Goal: Task Accomplishment & Management: Use online tool/utility

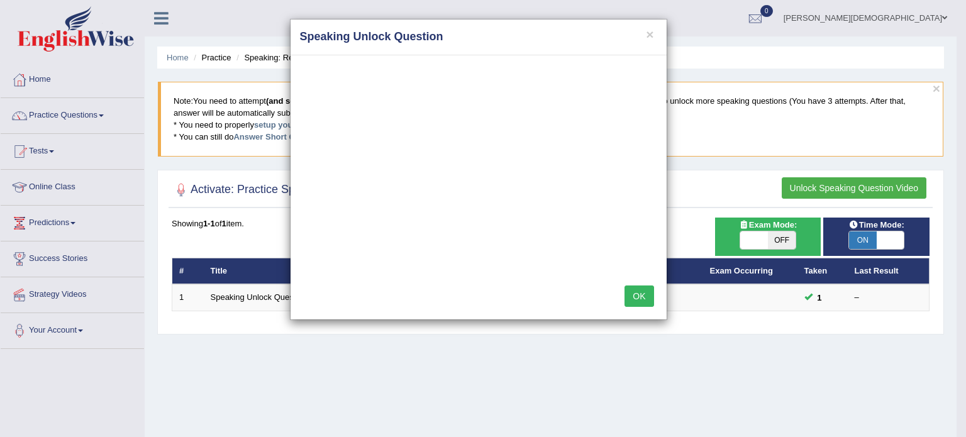
click at [106, 116] on div "× Speaking Unlock Question OK" at bounding box center [483, 218] width 966 height 437
click at [641, 296] on button "OK" at bounding box center [638, 295] width 29 height 21
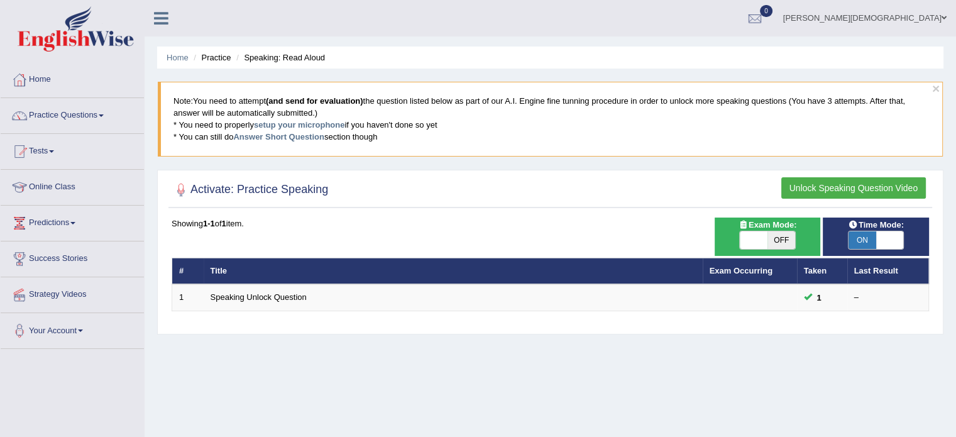
click at [880, 187] on button "Unlock Speaking Question Video" at bounding box center [854, 187] width 145 height 21
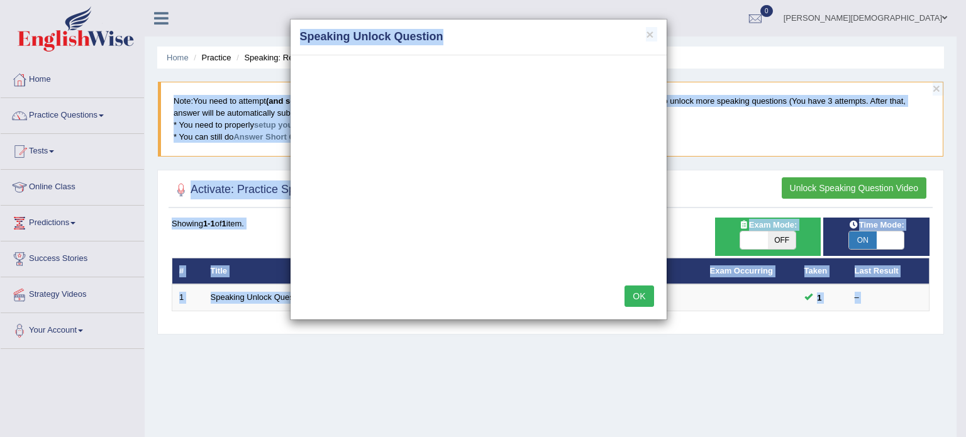
drag, startPoint x: 568, startPoint y: 33, endPoint x: 765, endPoint y: -76, distance: 224.6
click at [765, 0] on html "Toggle navigation Home Practice Questions Speaking Practice Read Aloud Repeat S…" at bounding box center [483, 218] width 966 height 437
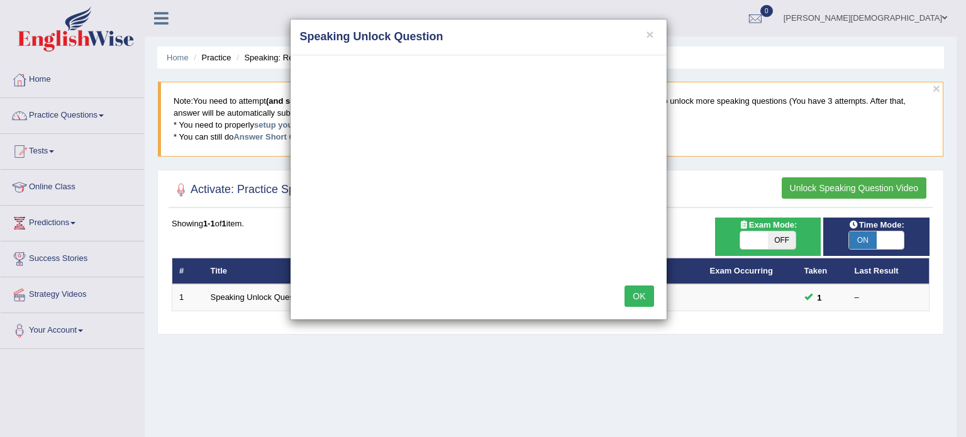
click at [524, 375] on div "× Speaking Unlock Question OK" at bounding box center [483, 218] width 966 height 437
click at [647, 32] on button "×" at bounding box center [650, 34] width 8 height 13
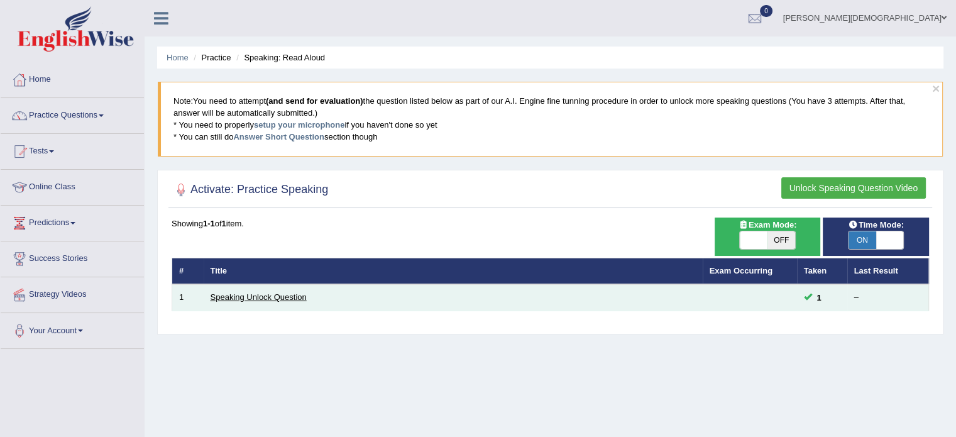
click at [267, 295] on link "Speaking Unlock Question" at bounding box center [259, 296] width 96 height 9
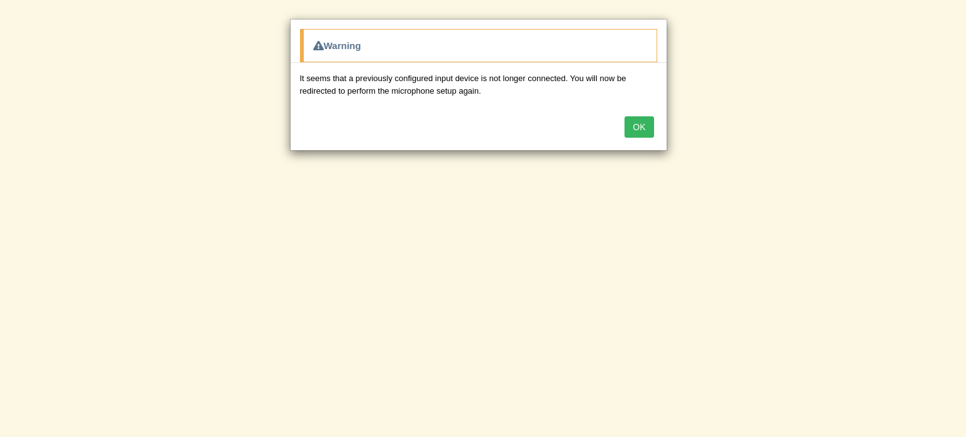
click at [639, 128] on button "OK" at bounding box center [638, 126] width 29 height 21
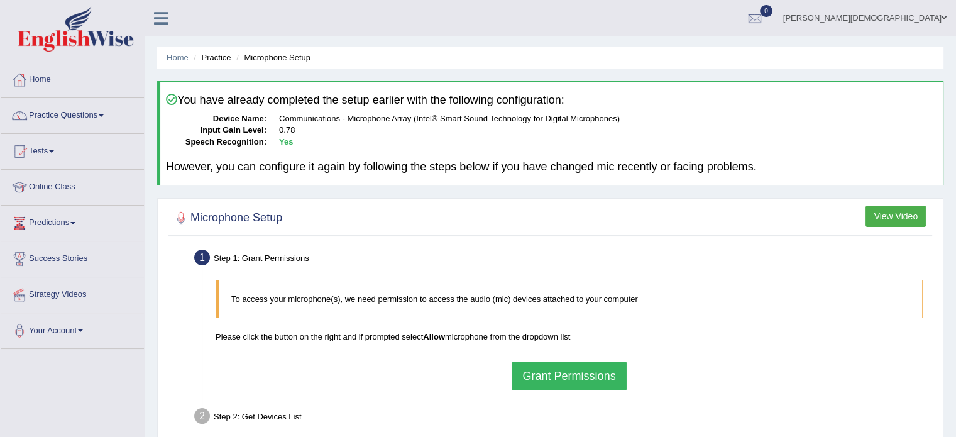
click at [591, 372] on button "Grant Permissions" at bounding box center [569, 376] width 114 height 29
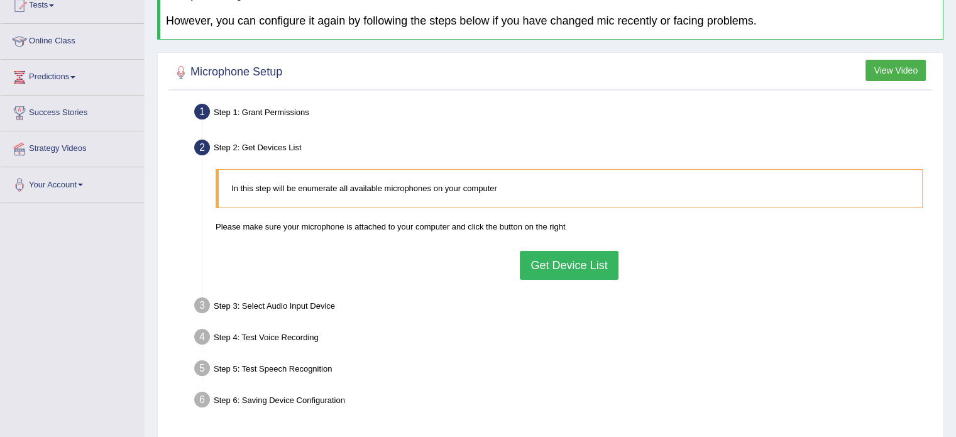
scroll to position [148, 0]
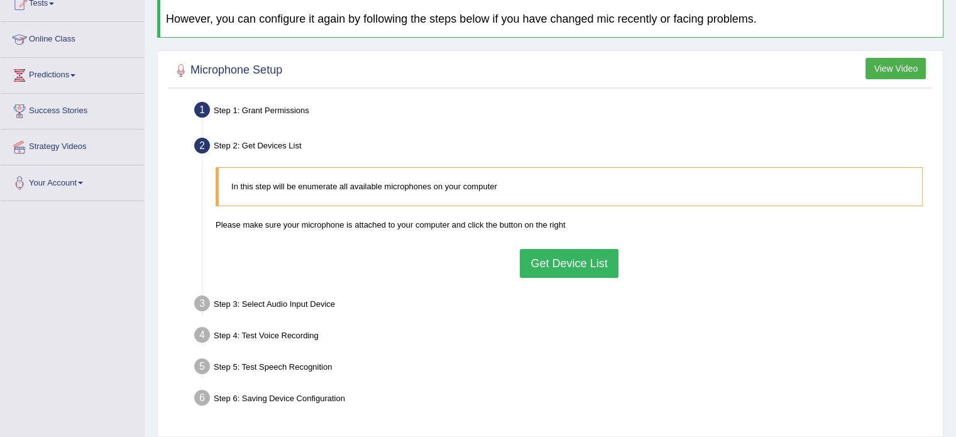
click at [568, 268] on button "Get Device List" at bounding box center [569, 263] width 98 height 29
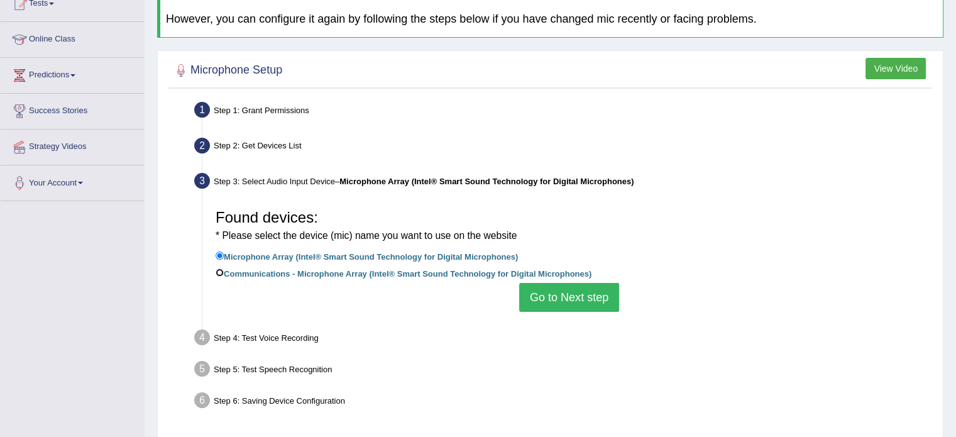
click at [220, 270] on input "Communications - Microphone Array (Intel® Smart Sound Technology for Digital Mi…" at bounding box center [220, 272] width 8 height 8
radio input "true"
click at [553, 301] on button "Go to Next step" at bounding box center [569, 297] width 100 height 29
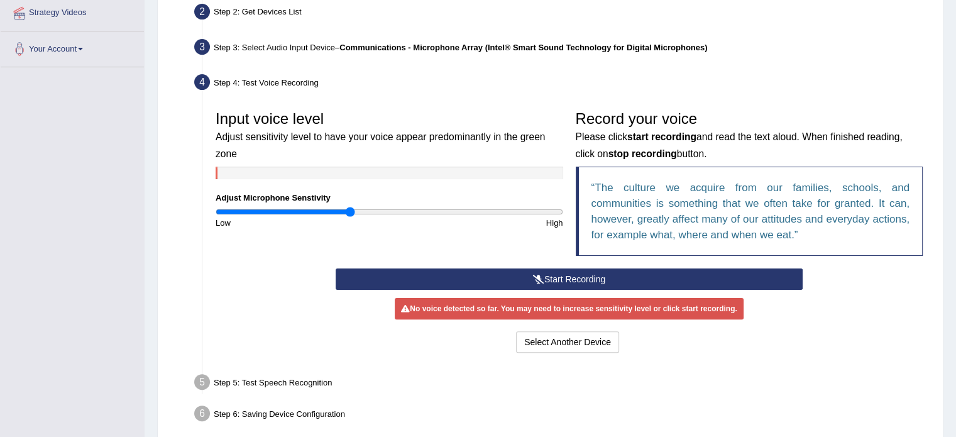
scroll to position [284, 0]
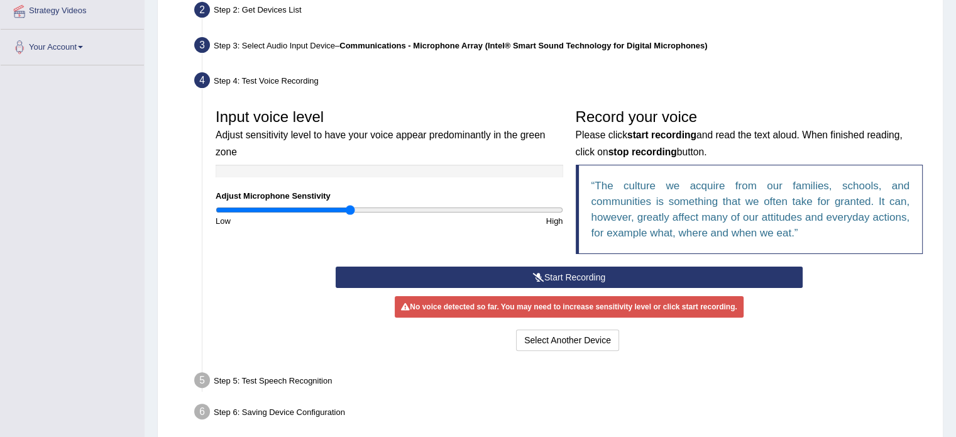
click at [563, 275] on button "Start Recording" at bounding box center [569, 277] width 467 height 21
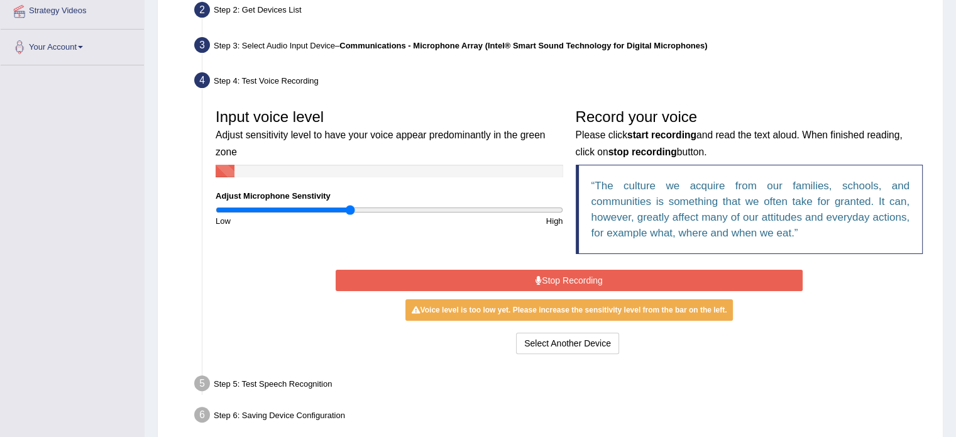
click at [571, 277] on button "Stop Recording" at bounding box center [569, 280] width 467 height 21
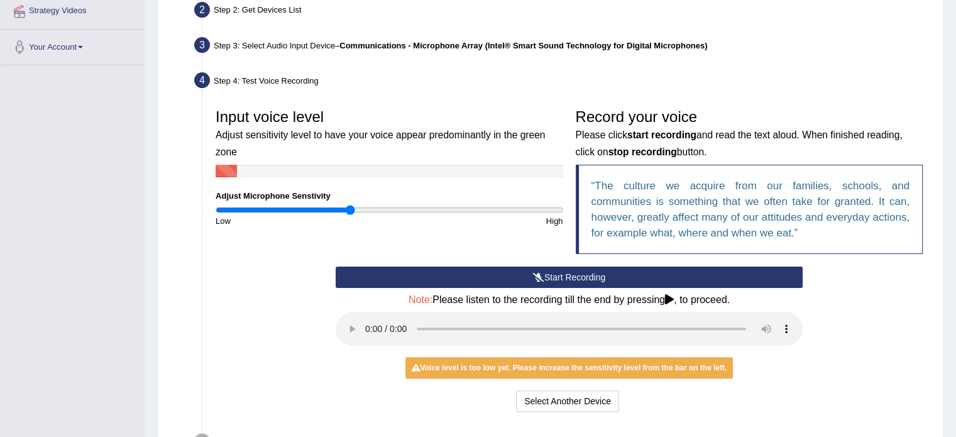
click at [589, 273] on button "Start Recording" at bounding box center [569, 277] width 467 height 21
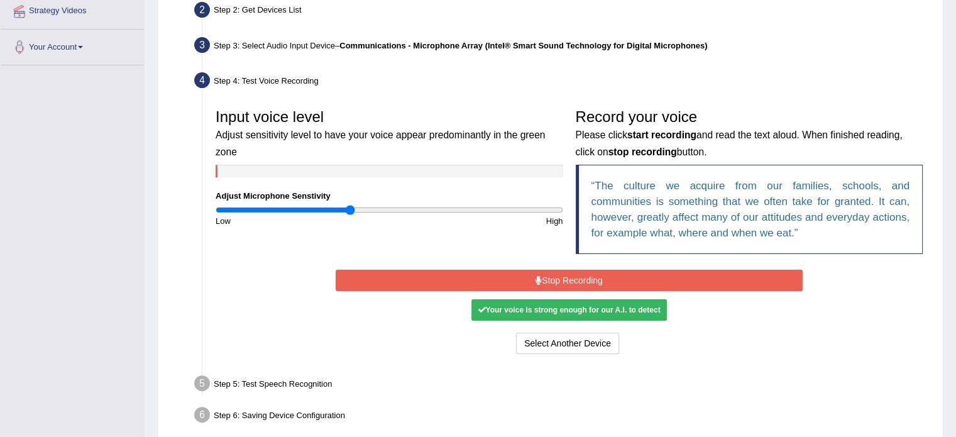
click at [581, 276] on button "Stop Recording" at bounding box center [569, 280] width 467 height 21
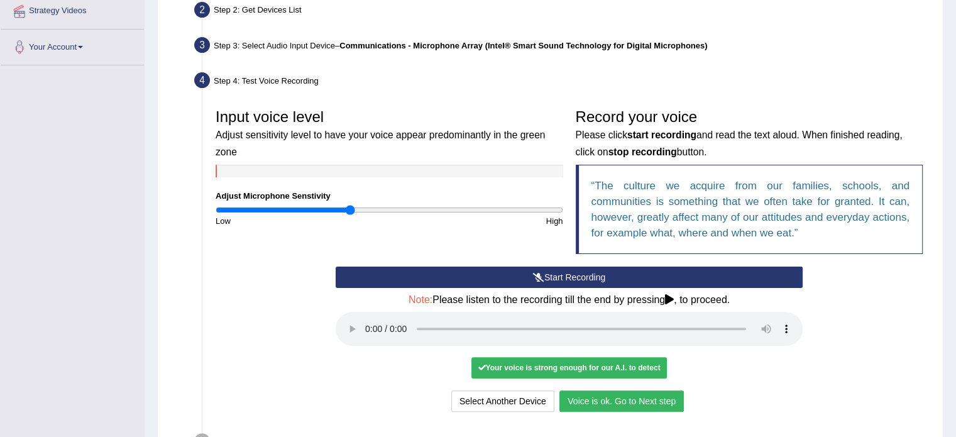
click at [619, 396] on button "Voice is ok. Go to Next step" at bounding box center [622, 400] width 124 height 21
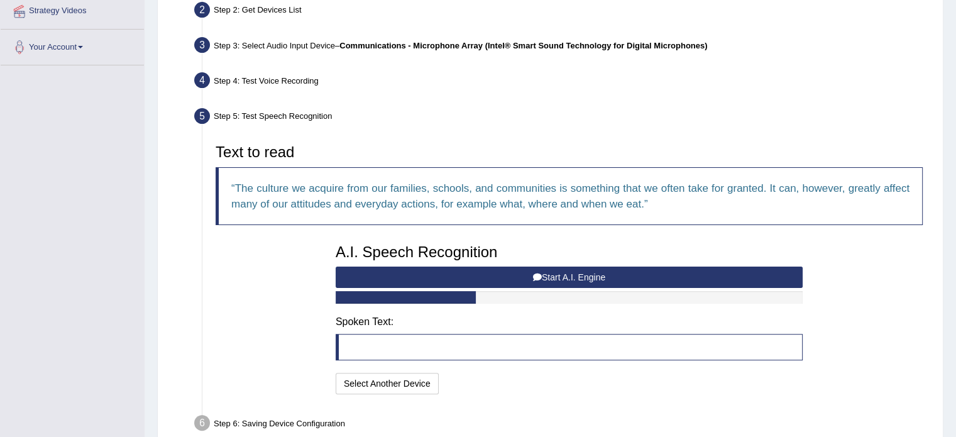
click at [558, 280] on button "Start A.I. Engine" at bounding box center [569, 277] width 467 height 21
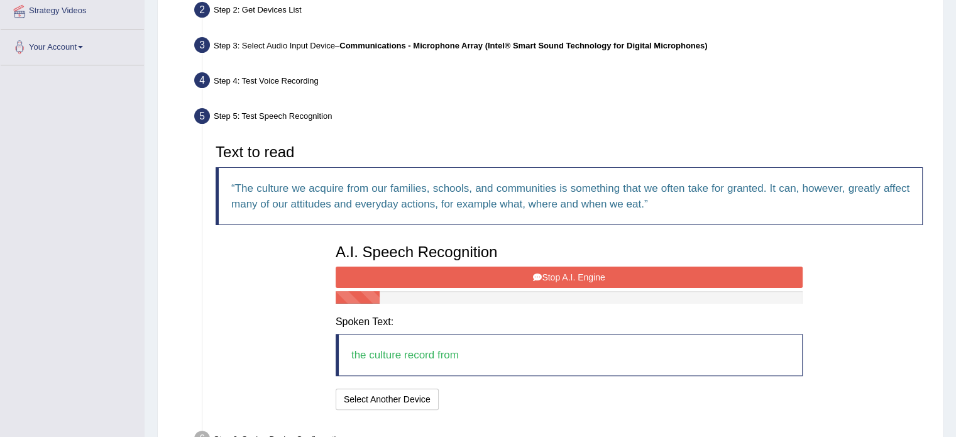
click at [558, 280] on button "Stop A.I. Engine" at bounding box center [569, 277] width 467 height 21
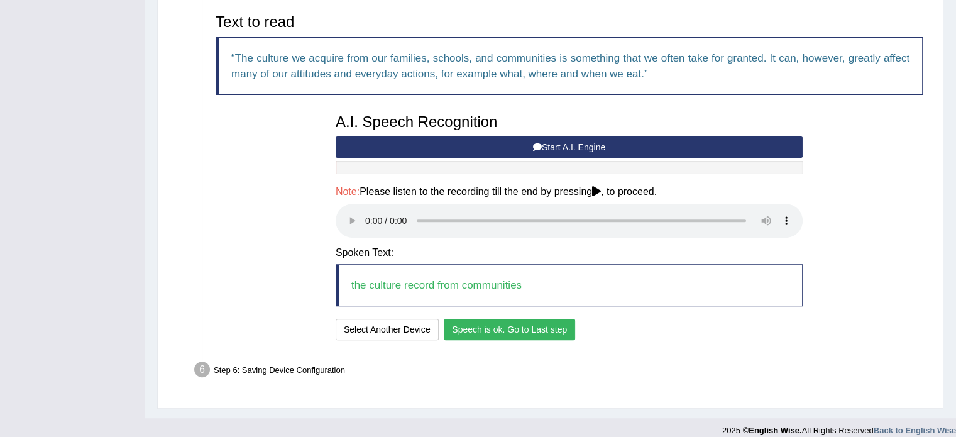
scroll to position [414, 0]
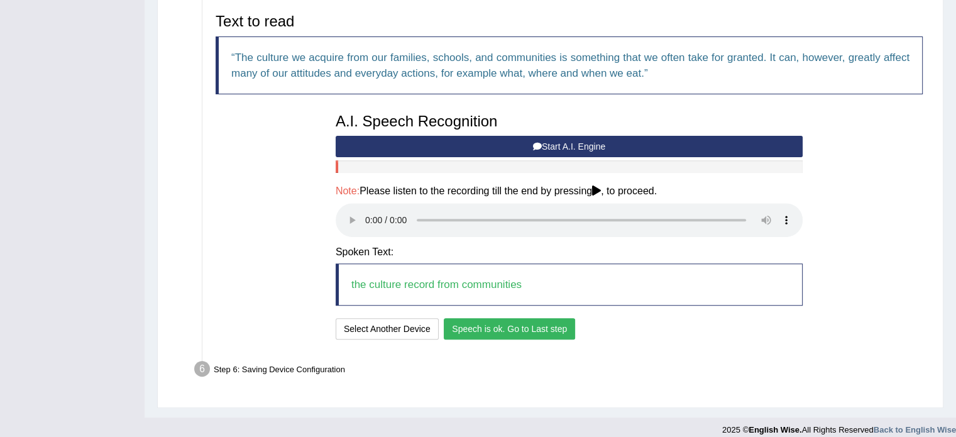
click at [504, 328] on button "Speech is ok. Go to Last step" at bounding box center [509, 328] width 131 height 21
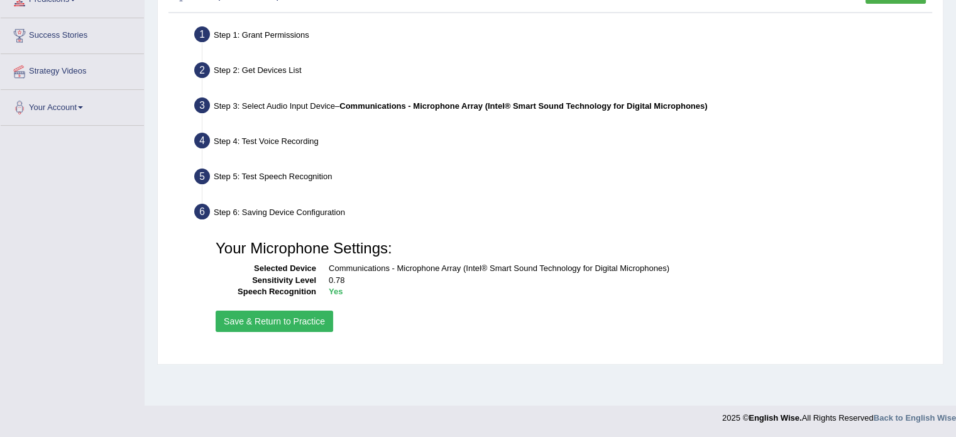
scroll to position [223, 0]
click at [285, 322] on button "Save & Return to Practice" at bounding box center [275, 321] width 118 height 21
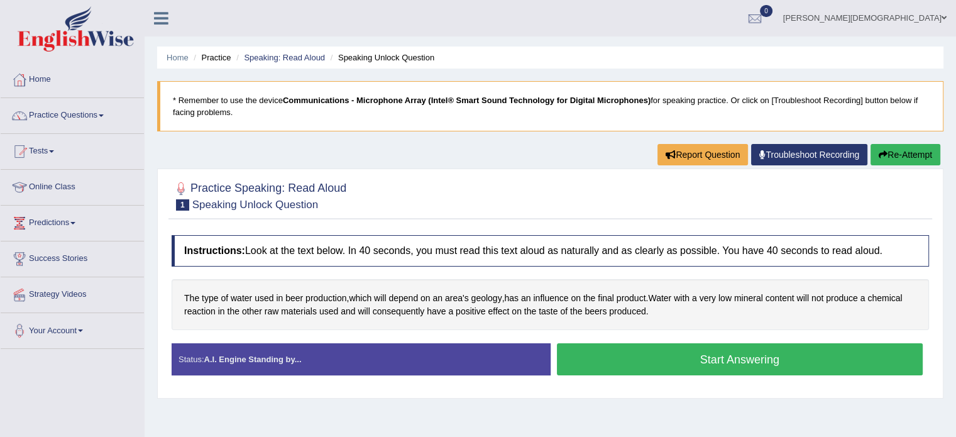
click at [744, 356] on button "Start Answering" at bounding box center [740, 359] width 367 height 32
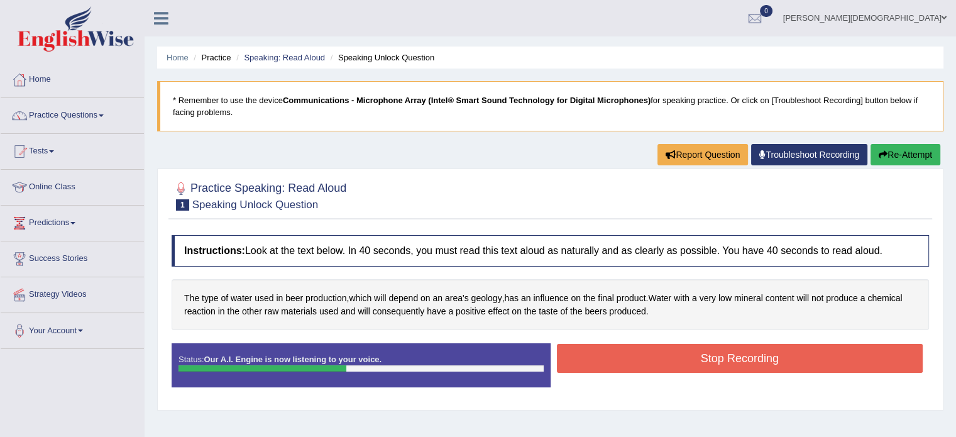
click at [709, 362] on button "Stop Recording" at bounding box center [740, 358] width 367 height 29
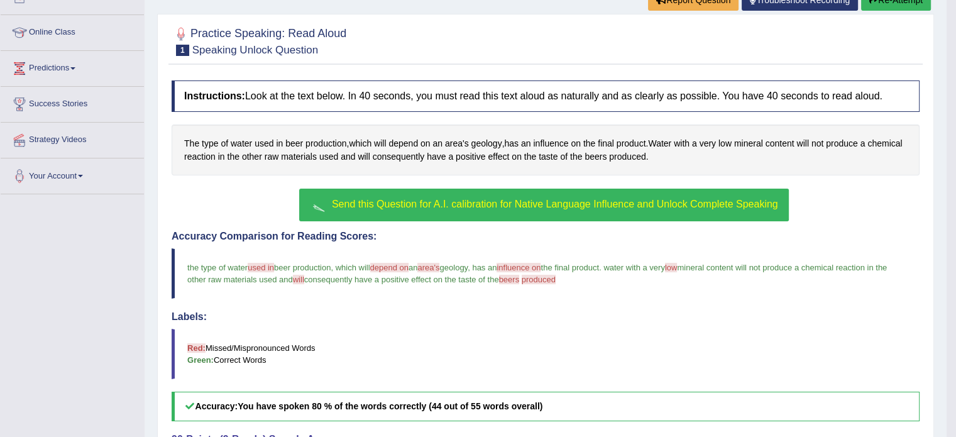
scroll to position [162, 0]
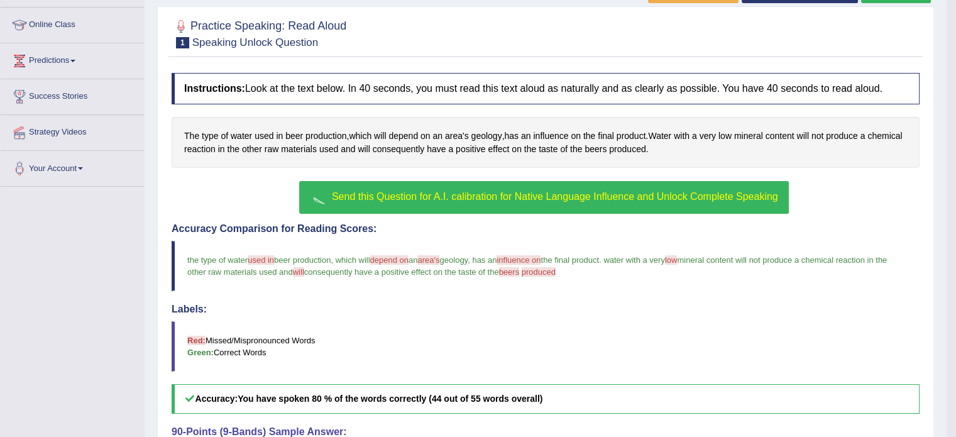
click at [588, 194] on span "Send this Question for A.I. calibration for Native Language Influence and Unloc…" at bounding box center [555, 196] width 446 height 11
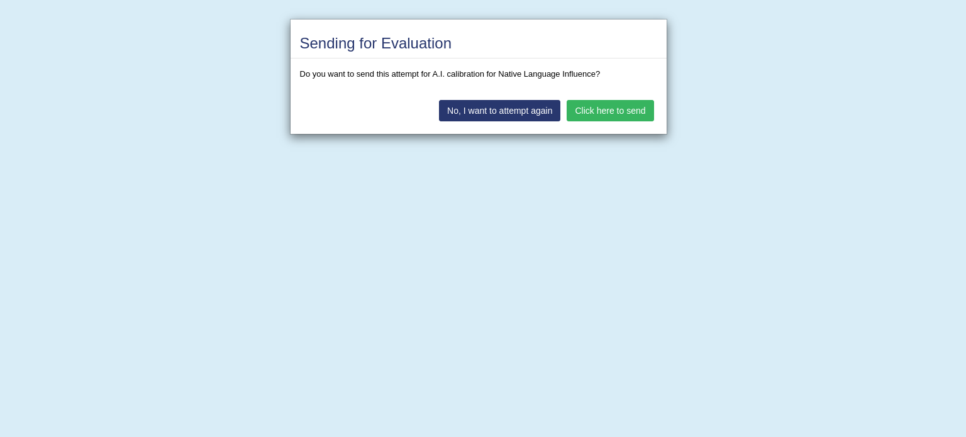
click at [609, 113] on button "Click here to send" at bounding box center [610, 110] width 87 height 21
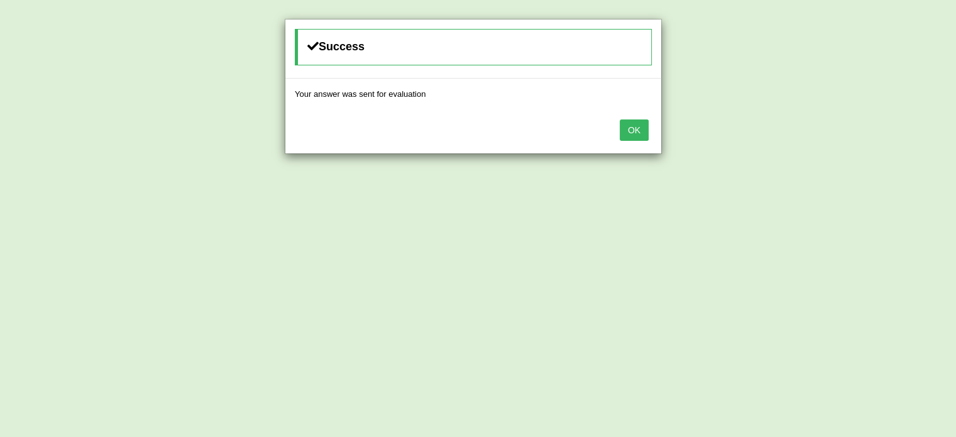
click at [633, 128] on button "OK" at bounding box center [634, 129] width 29 height 21
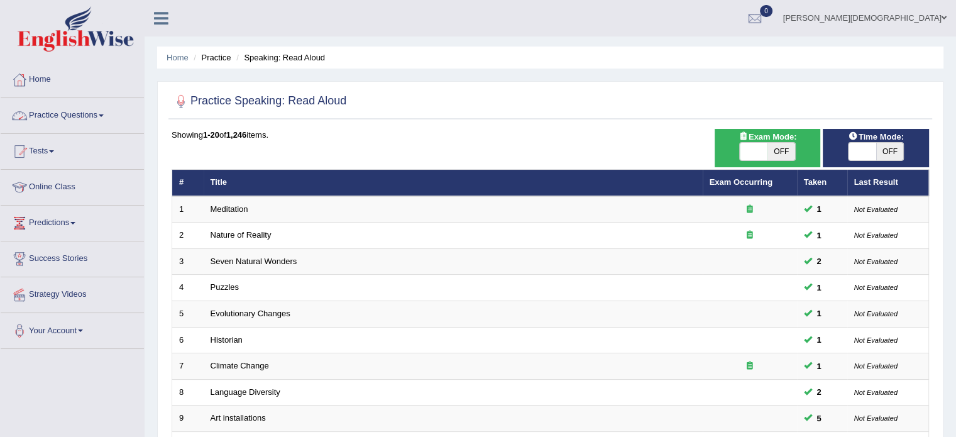
click at [104, 114] on span at bounding box center [101, 115] width 5 height 3
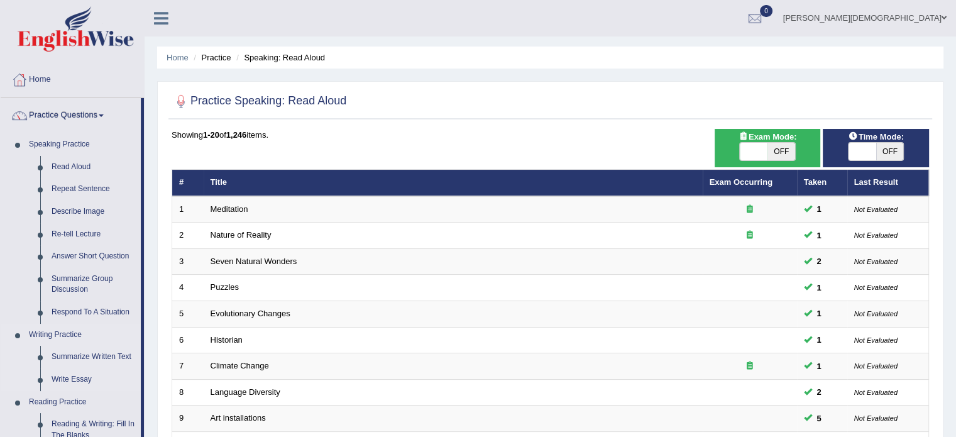
scroll to position [79, 0]
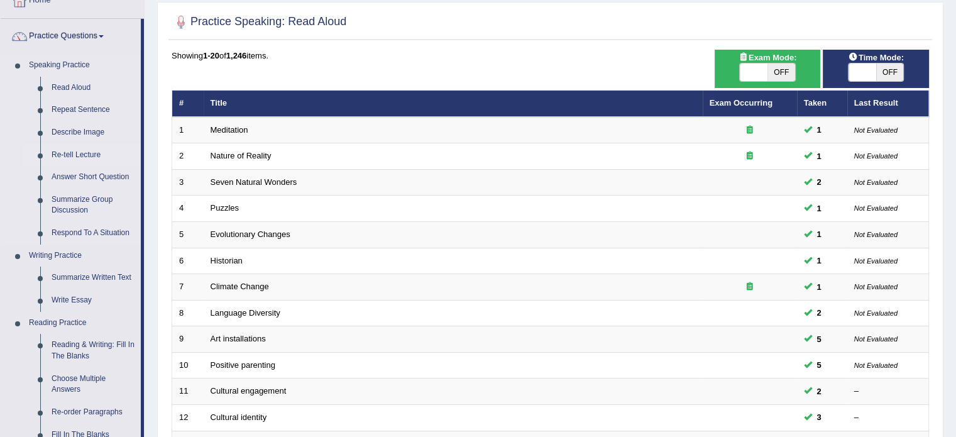
click at [84, 152] on link "Re-tell Lecture" at bounding box center [93, 155] width 95 height 23
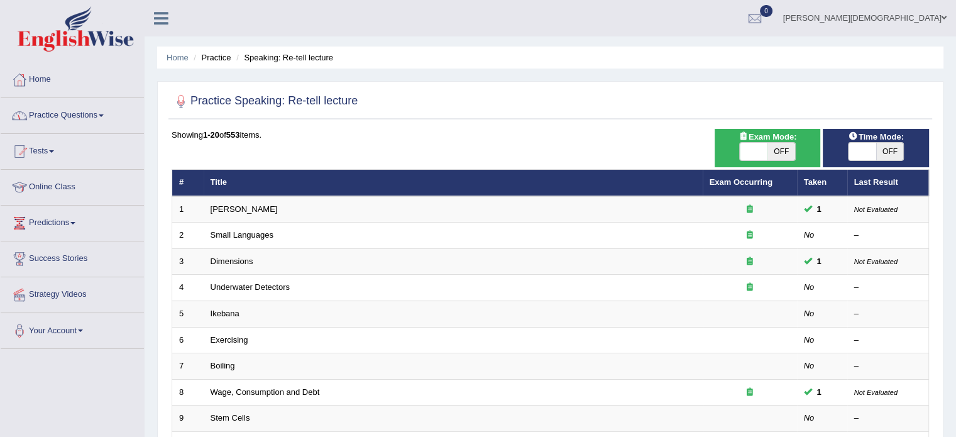
click at [105, 118] on link "Practice Questions" at bounding box center [72, 113] width 143 height 31
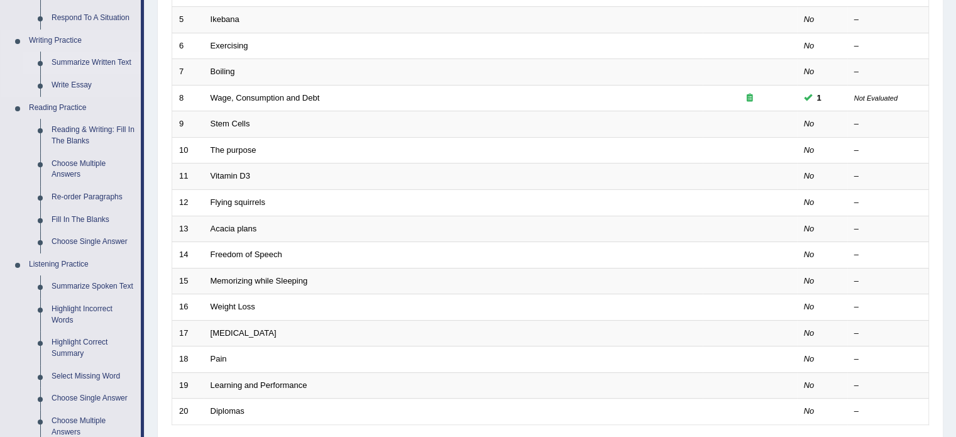
scroll to position [290, 0]
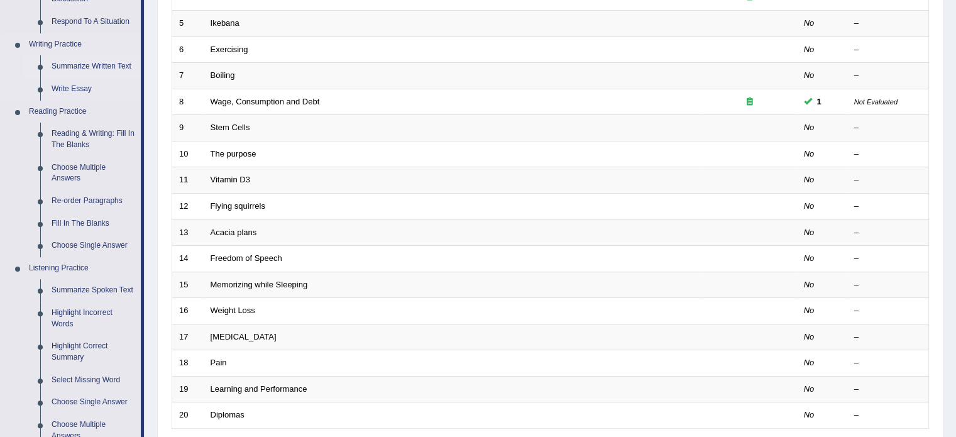
click at [77, 62] on link "Summarize Written Text" at bounding box center [93, 66] width 95 height 23
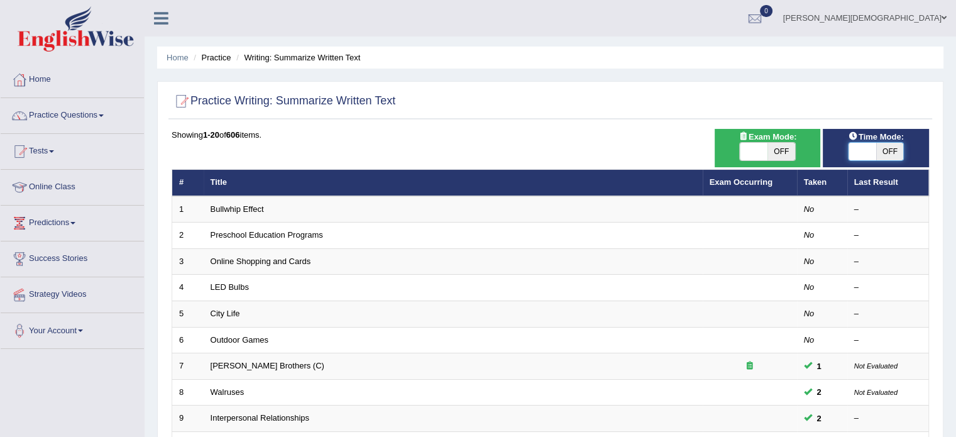
click at [855, 147] on span at bounding box center [863, 152] width 28 height 18
checkbox input "true"
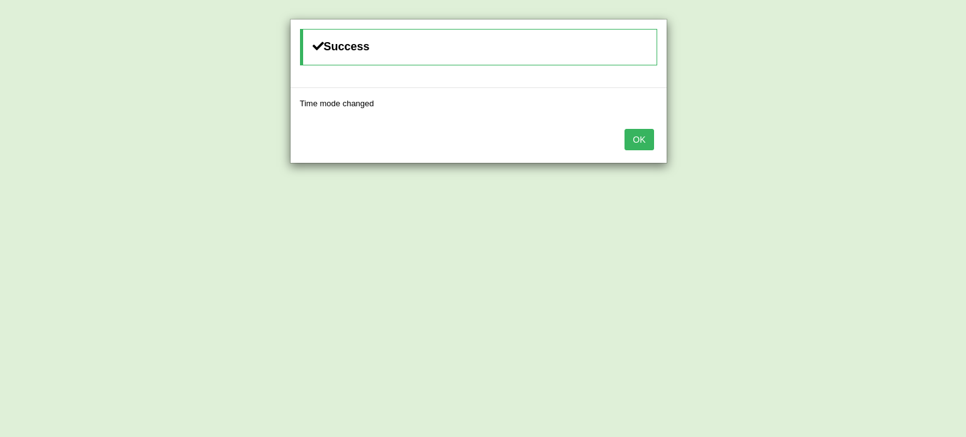
click at [638, 138] on button "OK" at bounding box center [638, 139] width 29 height 21
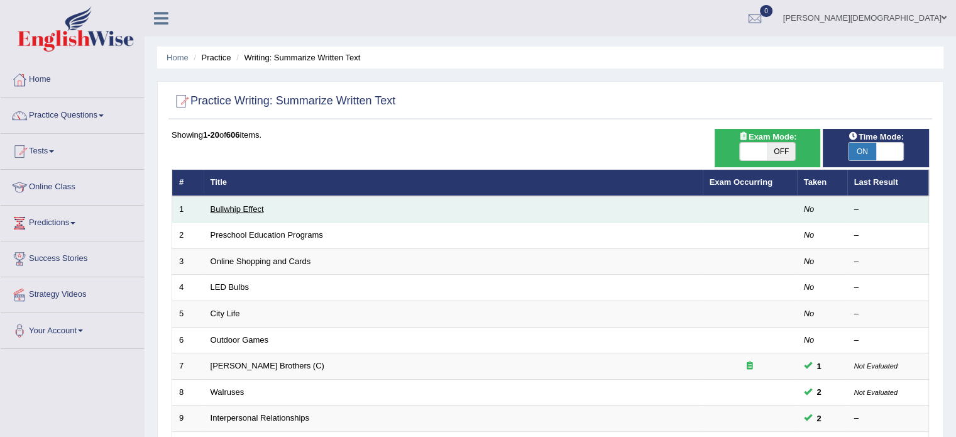
click at [250, 206] on link "Bullwhip Effect" at bounding box center [237, 208] width 53 height 9
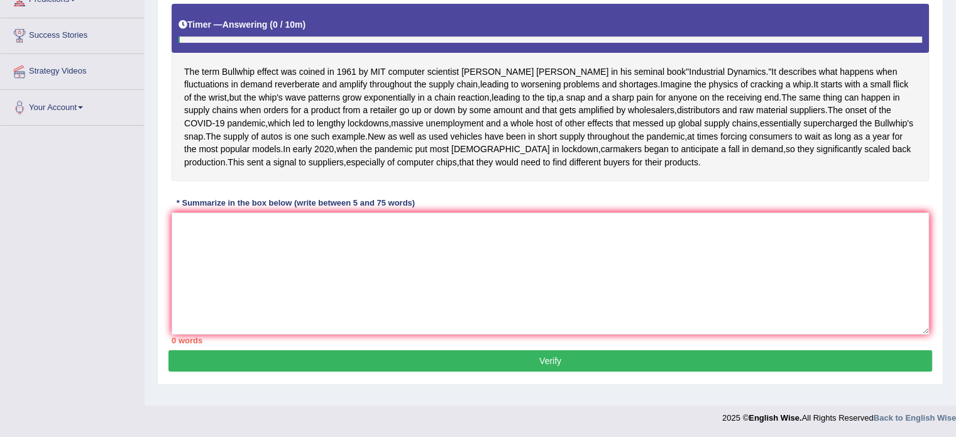
scroll to position [238, 0]
click at [184, 273] on textarea at bounding box center [551, 274] width 758 height 122
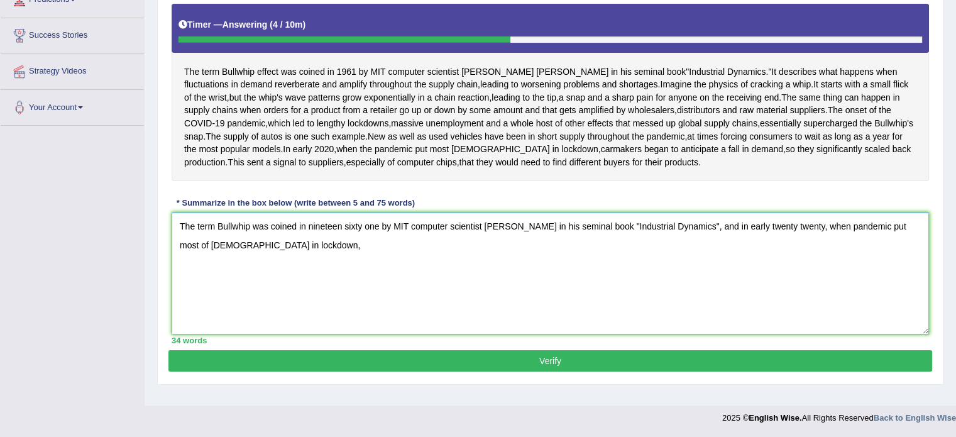
click at [824, 287] on textarea "The term Bullwhip was coined in nineteen sixty one by MIT computer scientist [P…" at bounding box center [551, 274] width 758 height 122
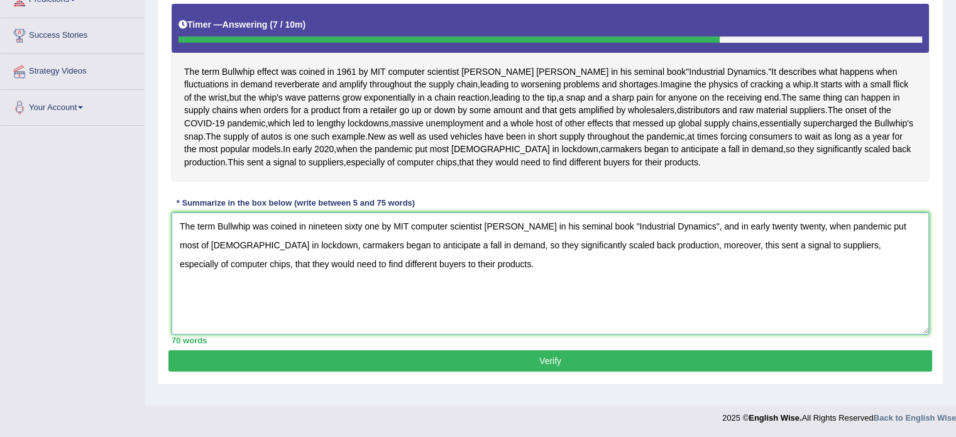
type textarea "The term Bullwhip was coined in nineteen sixty one by MIT computer scientist [P…"
click at [553, 372] on button "Verify" at bounding box center [551, 360] width 764 height 21
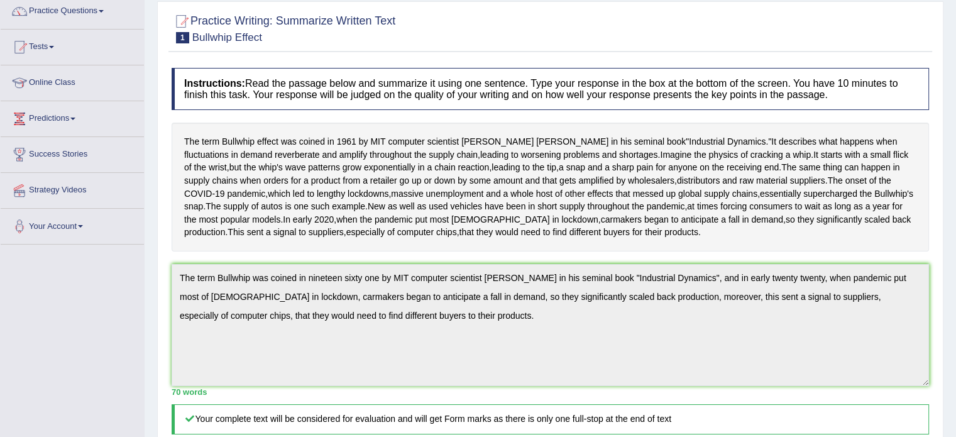
scroll to position [0, 0]
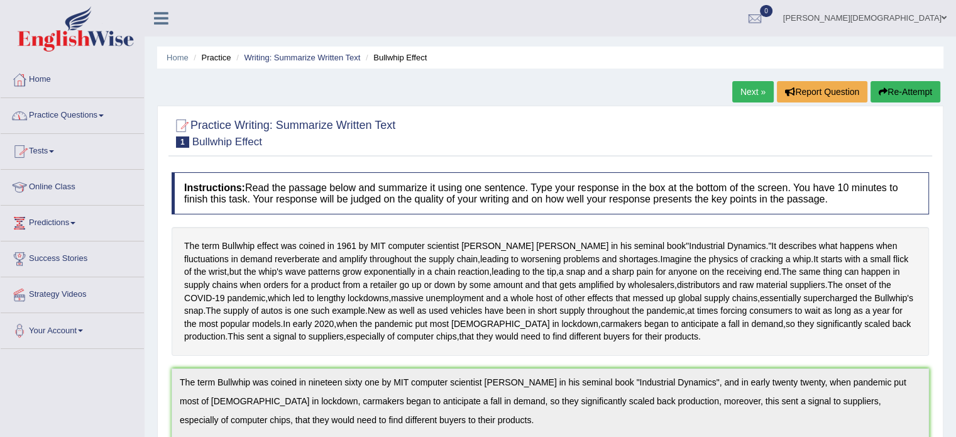
click at [104, 115] on span at bounding box center [101, 115] width 5 height 3
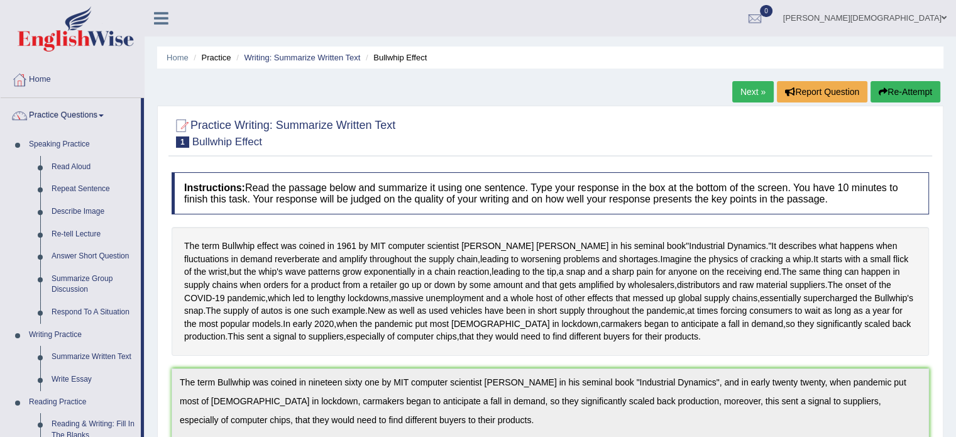
click at [760, 86] on link "Next »" at bounding box center [753, 91] width 41 height 21
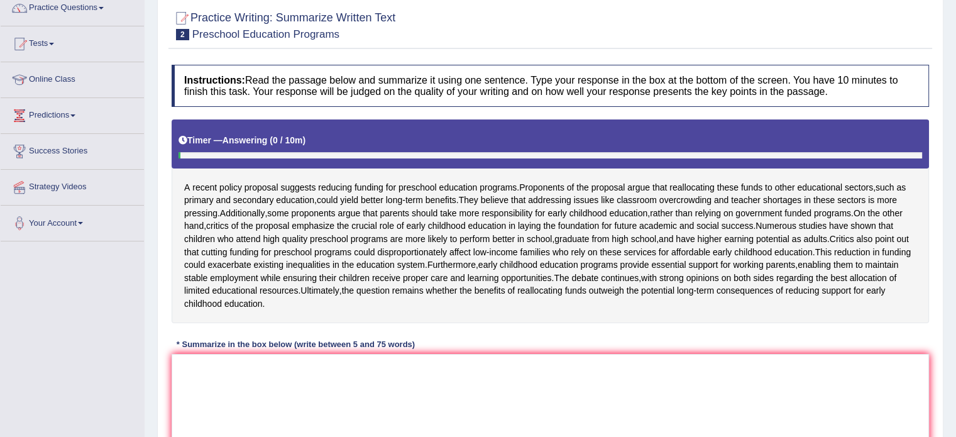
scroll to position [110, 0]
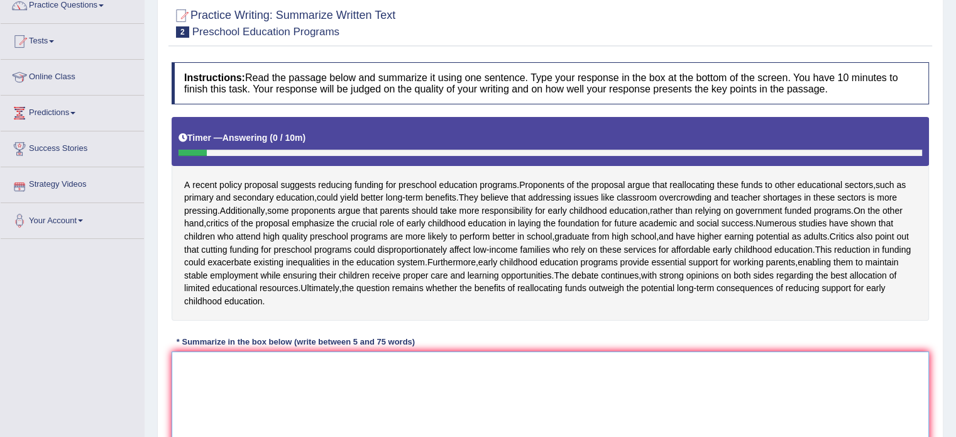
click at [191, 386] on textarea at bounding box center [551, 412] width 758 height 122
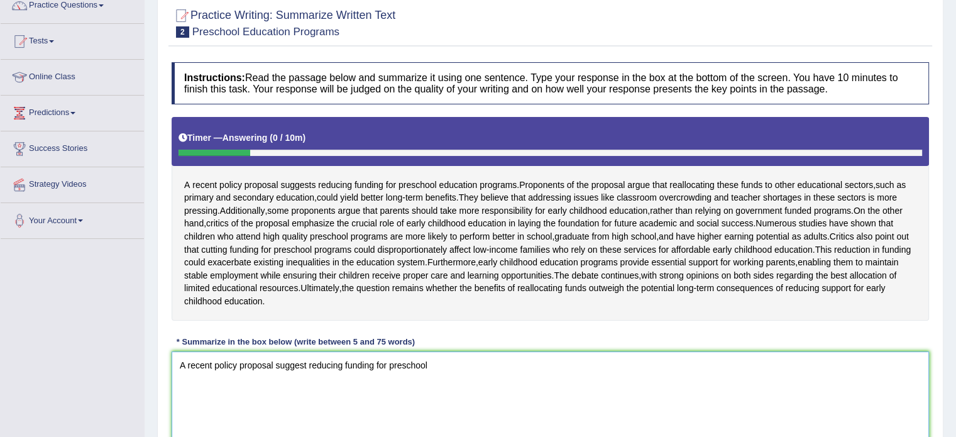
click at [307, 389] on textarea "A recent policy proposal suggest reducing funding for preschool" at bounding box center [551, 412] width 758 height 122
click at [436, 390] on textarea "A recent policy proposal suggests reducing funding for preschool" at bounding box center [551, 412] width 758 height 122
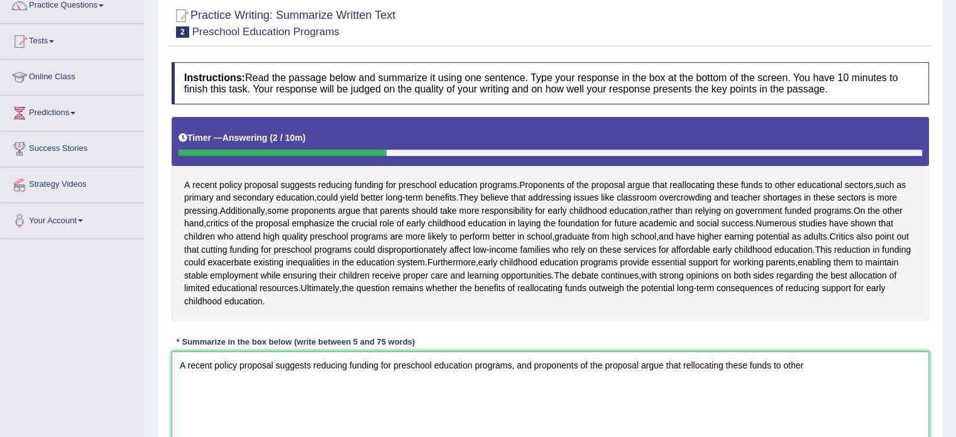
click at [690, 389] on textarea "A recent policy proposal suggests reducing funding for preschool education prog…" at bounding box center [551, 412] width 758 height 122
click at [814, 392] on textarea "A recent policy proposal suggests reducing funding for preschool education prog…" at bounding box center [551, 412] width 758 height 122
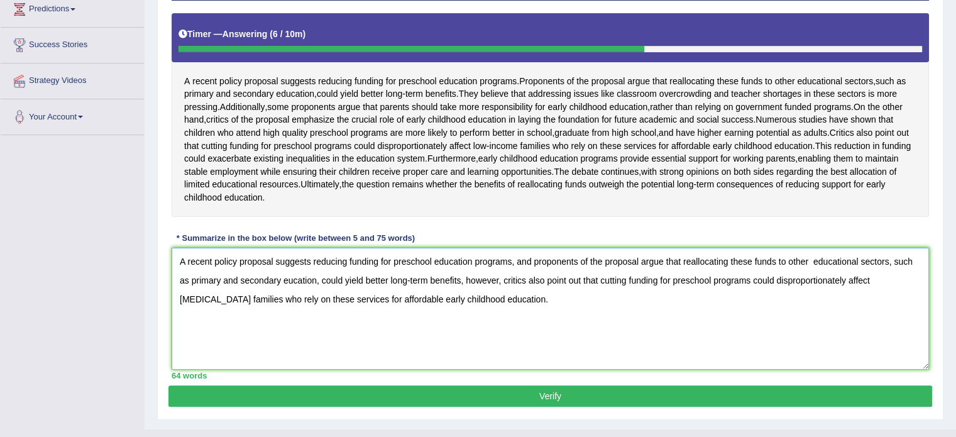
scroll to position [214, 0]
click at [812, 285] on textarea "A recent policy proposal suggests reducing funding for preschool education prog…" at bounding box center [551, 309] width 758 height 122
click at [285, 303] on textarea "A recent policy proposal suggests reducing funding for preschool education prog…" at bounding box center [551, 309] width 758 height 122
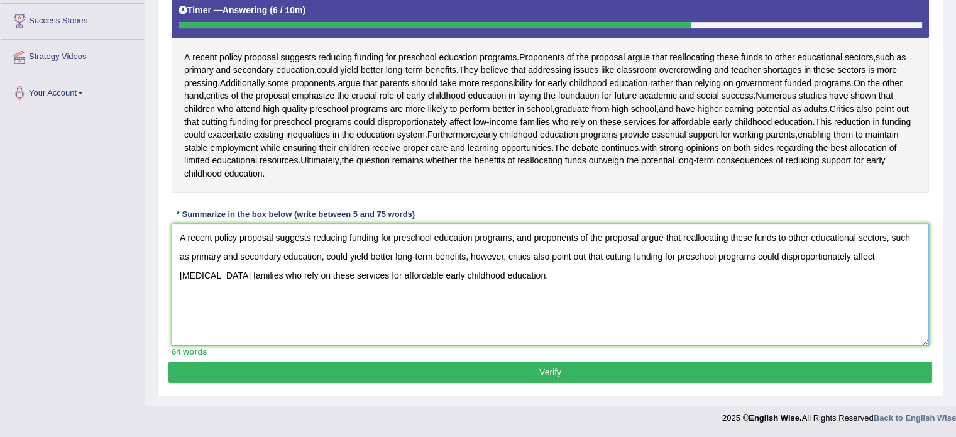
type textarea "A recent policy proposal suggests reducing funding for preschool education prog…"
click at [546, 374] on button "Verify" at bounding box center [551, 372] width 764 height 21
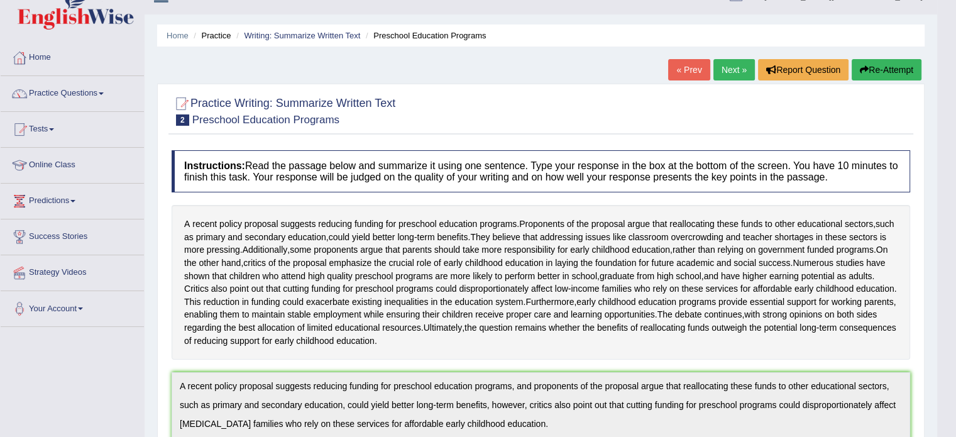
scroll to position [0, 0]
